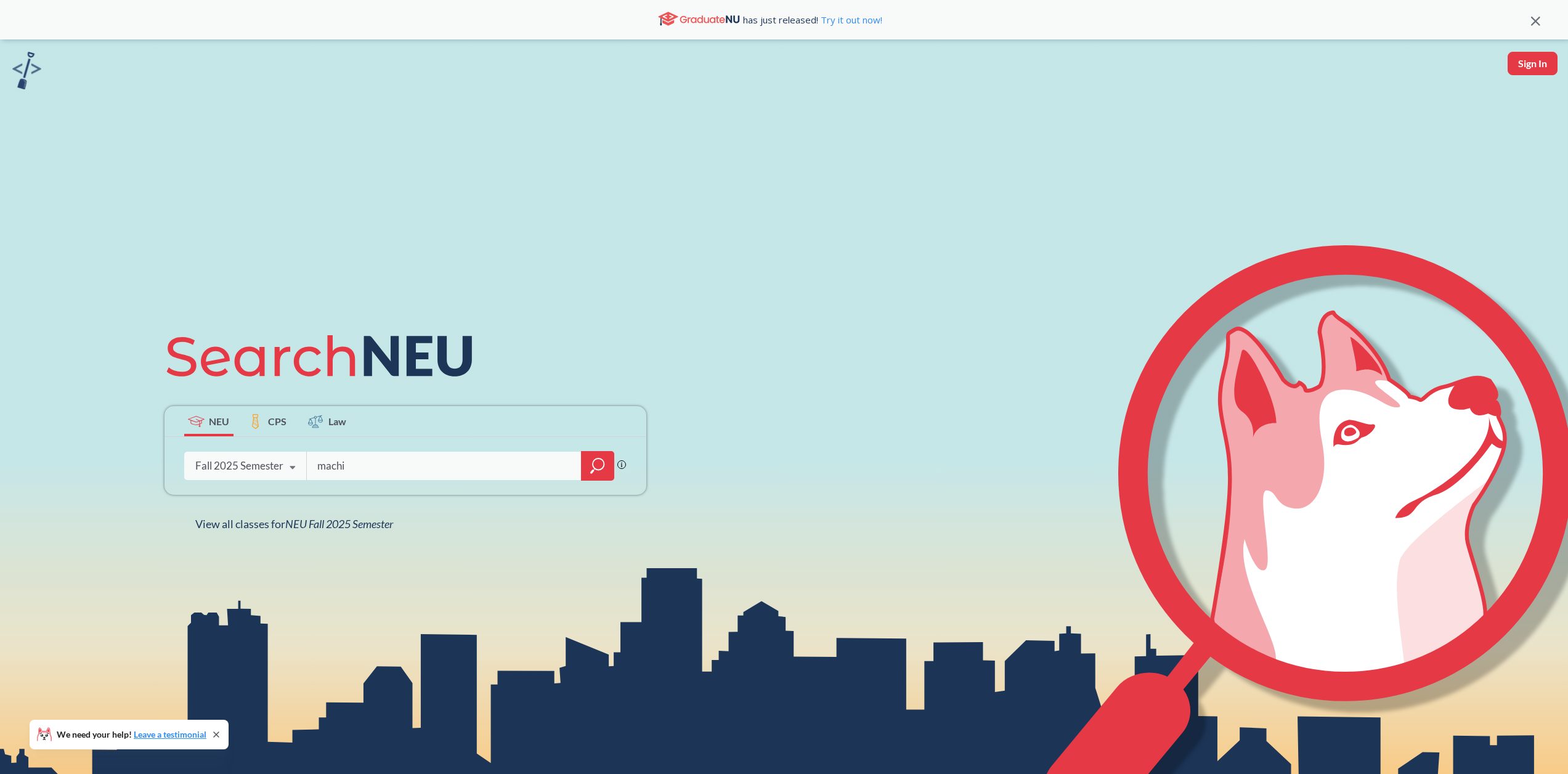
type input "mach"
type input "machine learning"
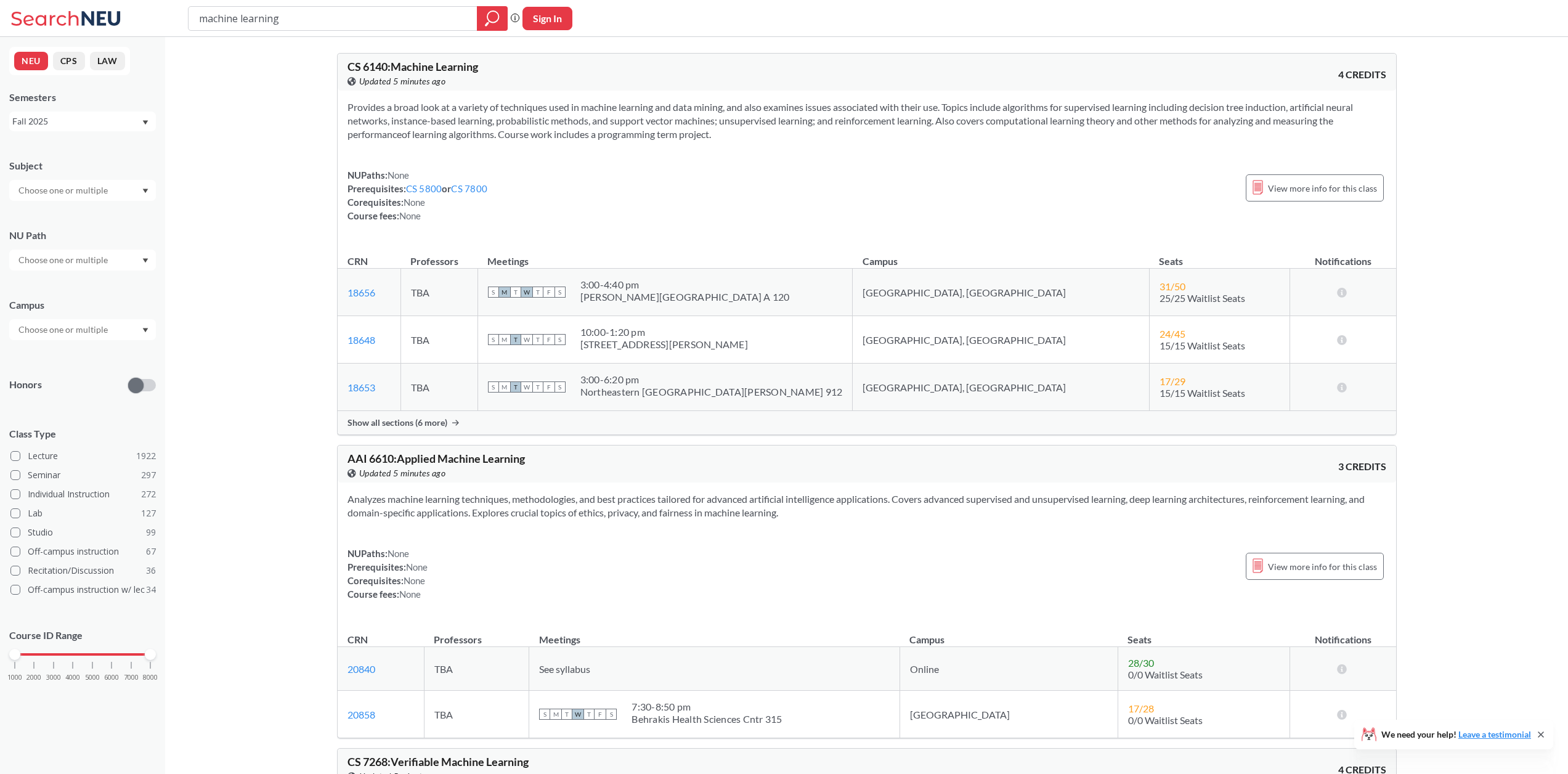
click at [427, 423] on span "Show all sections (6 more)" at bounding box center [398, 423] width 100 height 11
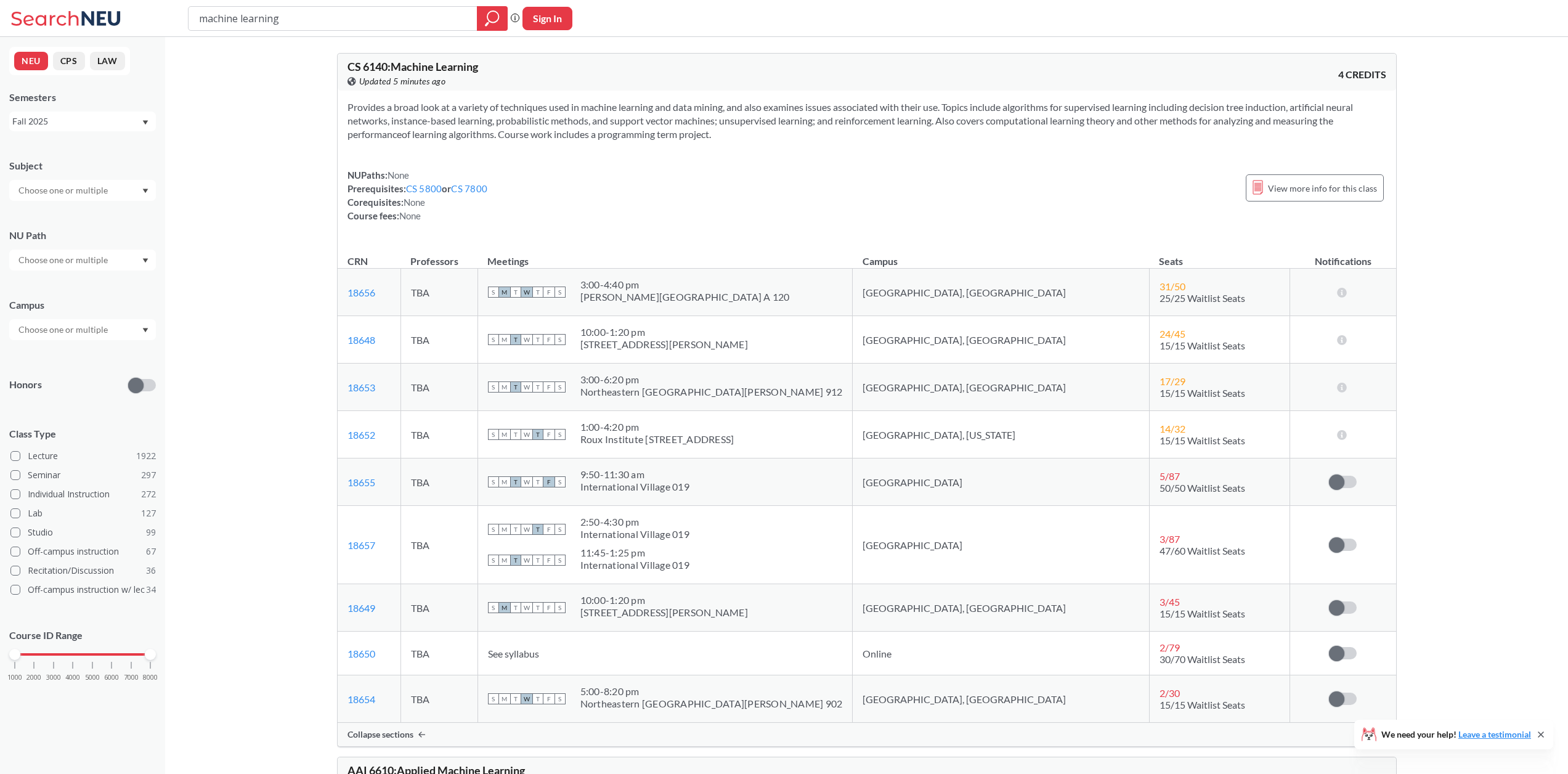
click at [56, 129] on div "Fall 2025" at bounding box center [83, 121] width 147 height 20
click at [84, 208] on div "Spring 2025" at bounding box center [83, 217] width 147 height 34
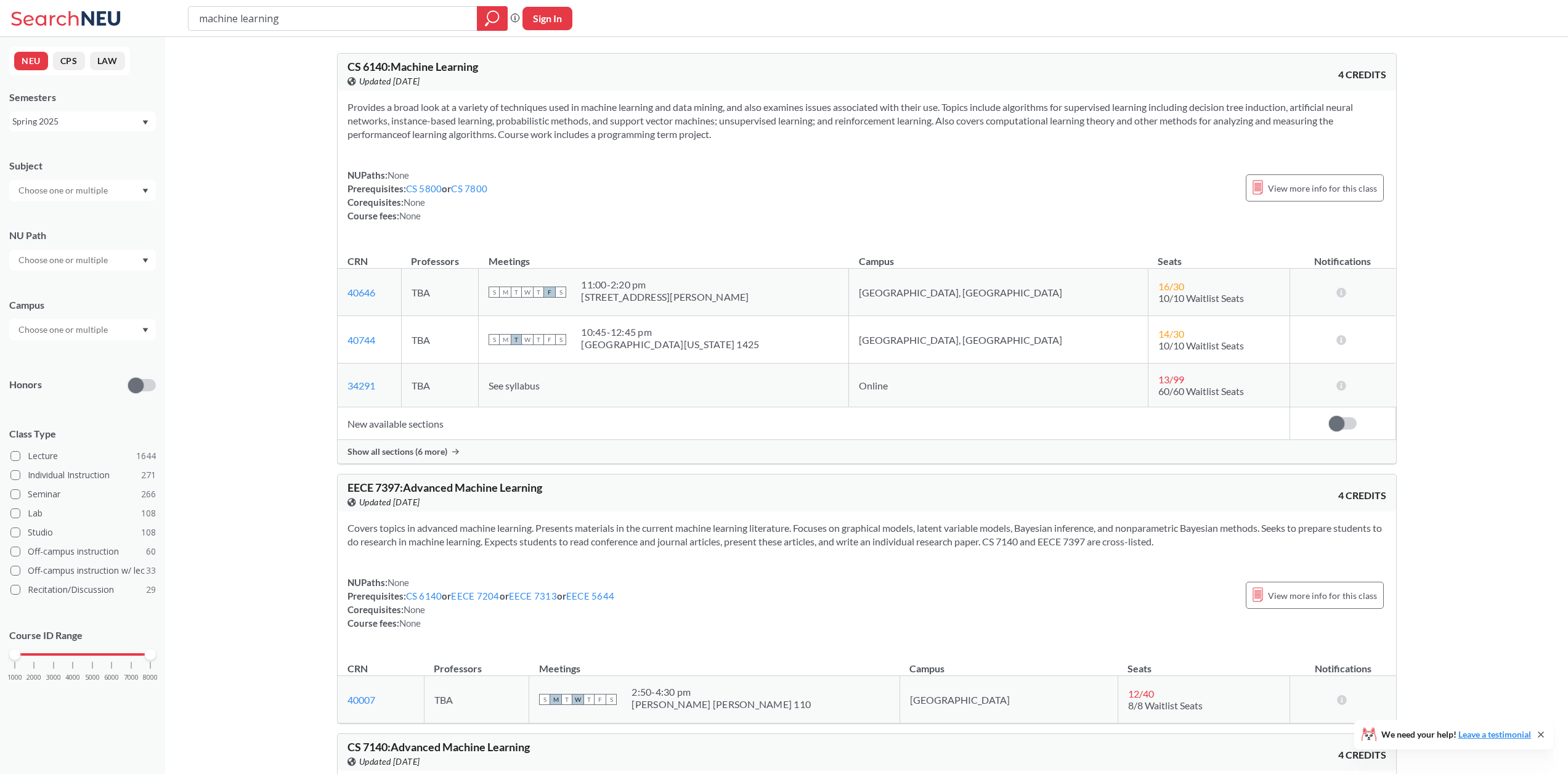
click at [388, 430] on td "New available sections" at bounding box center [814, 423] width 953 height 32
click at [407, 456] on div "Show all sections (6 more)" at bounding box center [867, 452] width 1059 height 23
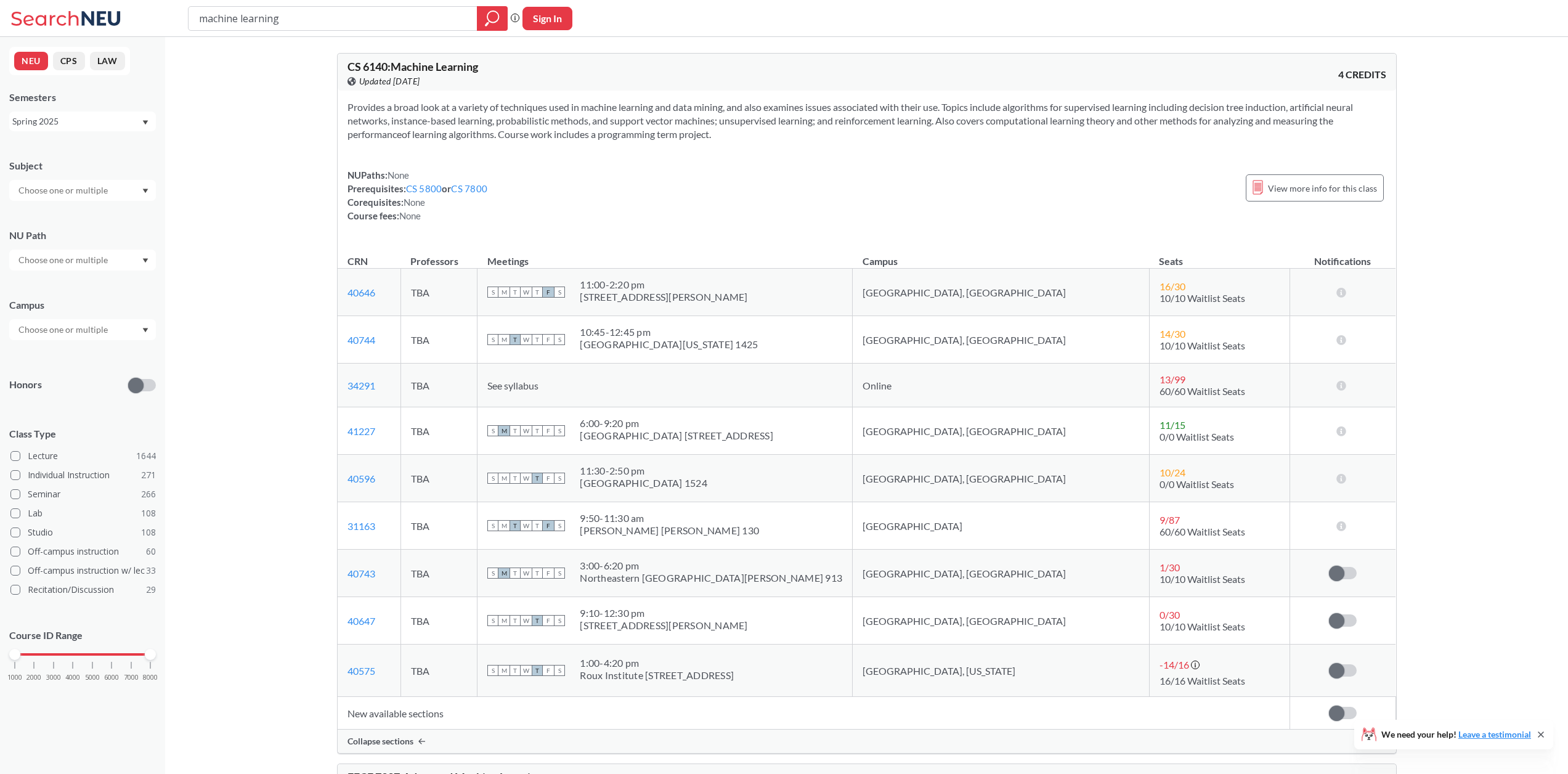
click at [95, 129] on div "Spring 2025" at bounding box center [83, 121] width 147 height 20
